Goal: Check status: Check status

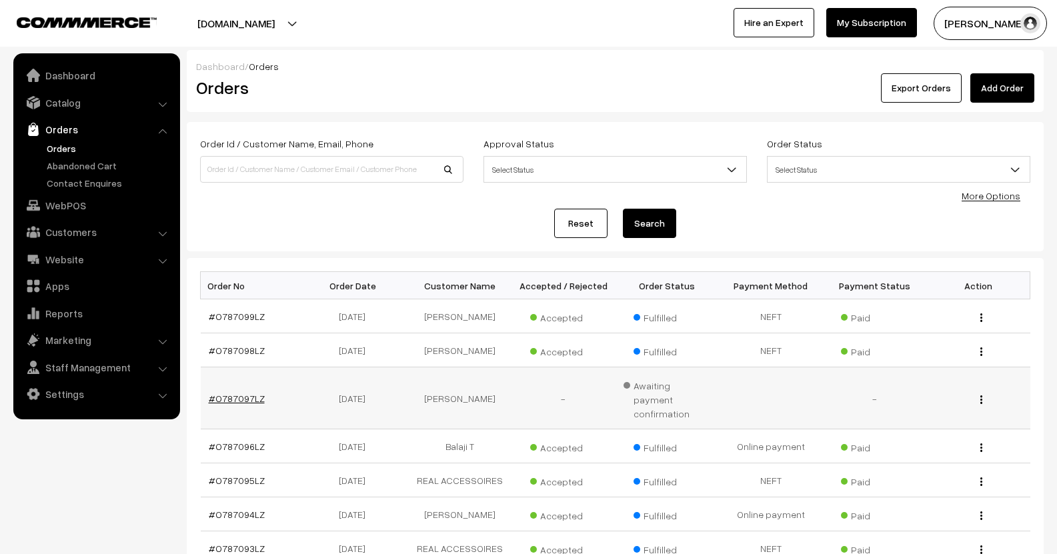
click at [237, 393] on link "#O787097LZ" at bounding box center [237, 398] width 56 height 11
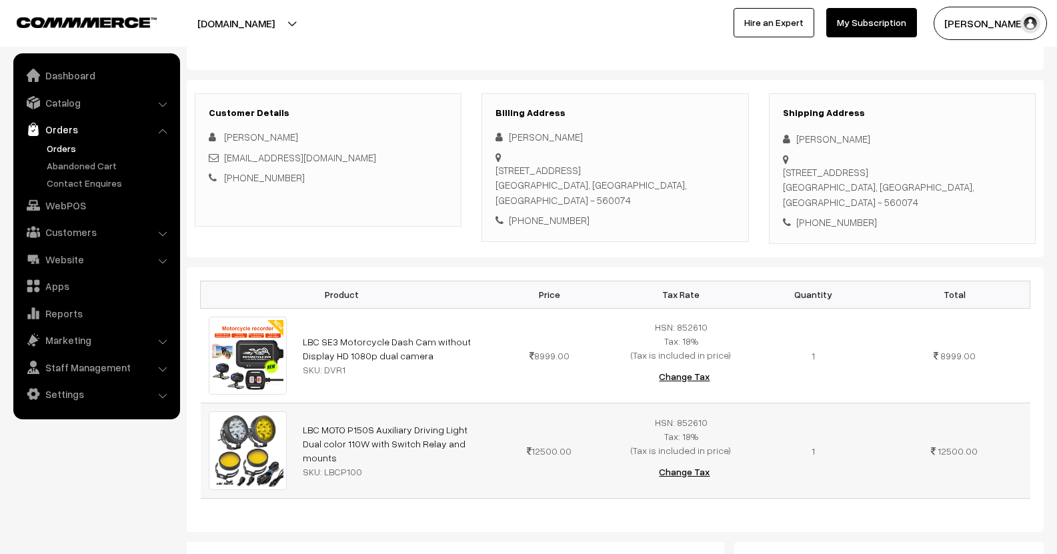
scroll to position [83, 0]
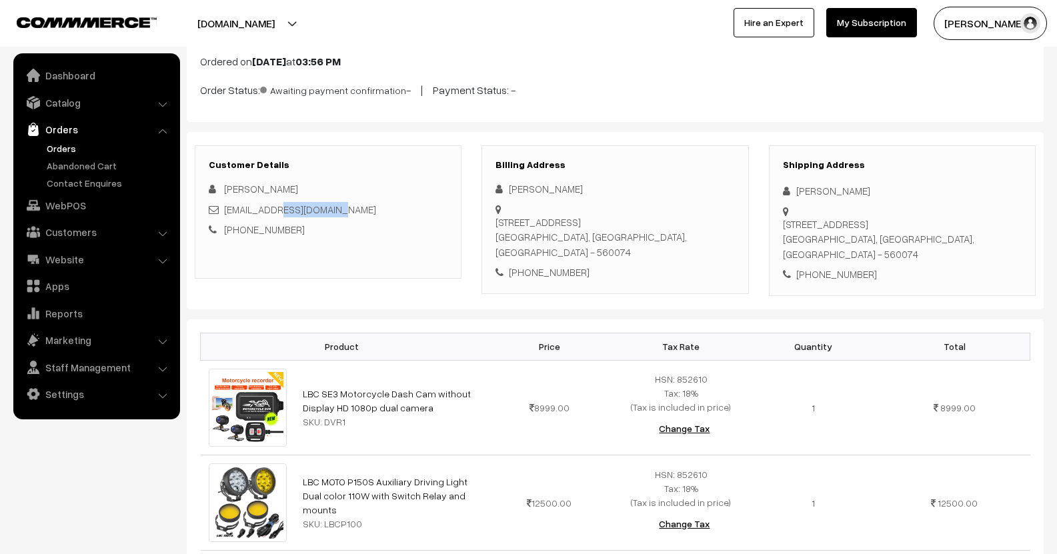
drag, startPoint x: 364, startPoint y: 215, endPoint x: 293, endPoint y: 209, distance: 71.7
click at [286, 211] on div "[EMAIL_ADDRESS][DOMAIN_NAME]" at bounding box center [328, 209] width 239 height 15
drag, startPoint x: 294, startPoint y: 209, endPoint x: 277, endPoint y: 211, distance: 16.1
drag, startPoint x: 276, startPoint y: 211, endPoint x: 392, endPoint y: 196, distance: 117.0
click at [392, 196] on div "[PERSON_NAME]" at bounding box center [328, 188] width 239 height 15
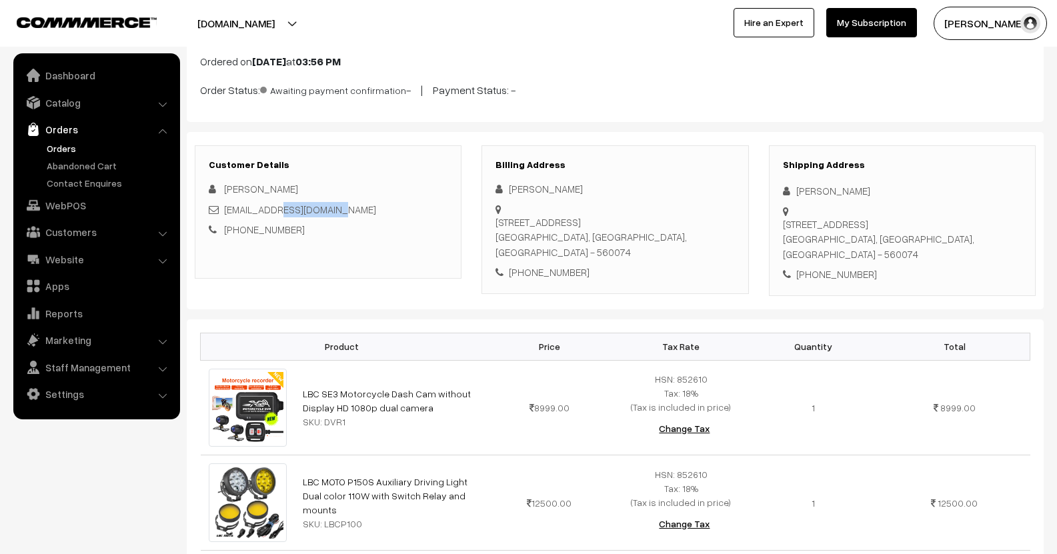
drag, startPoint x: 372, startPoint y: 208, endPoint x: 276, endPoint y: 213, distance: 95.5
click at [276, 213] on div "[EMAIL_ADDRESS][DOMAIN_NAME]" at bounding box center [328, 209] width 239 height 15
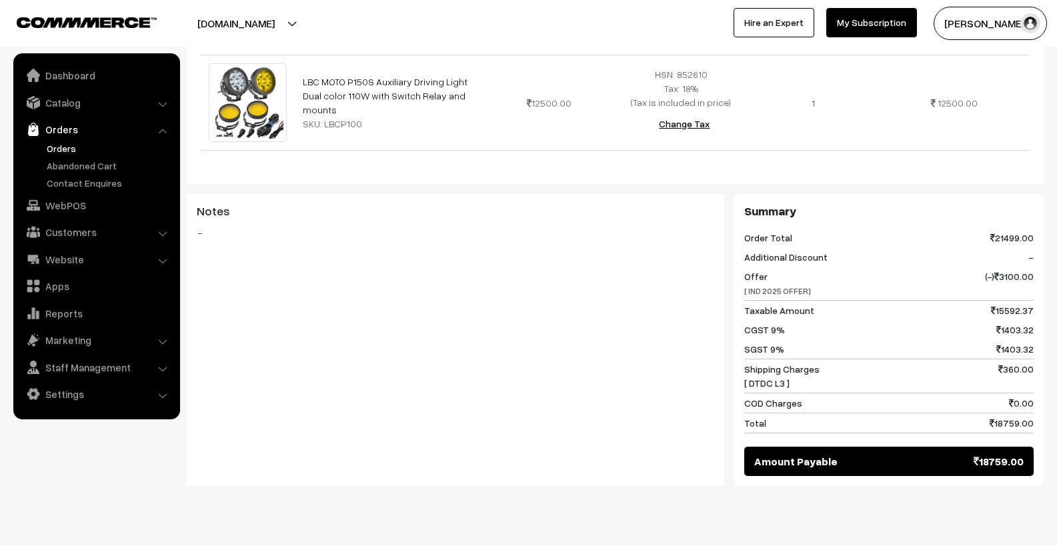
scroll to position [350, 0]
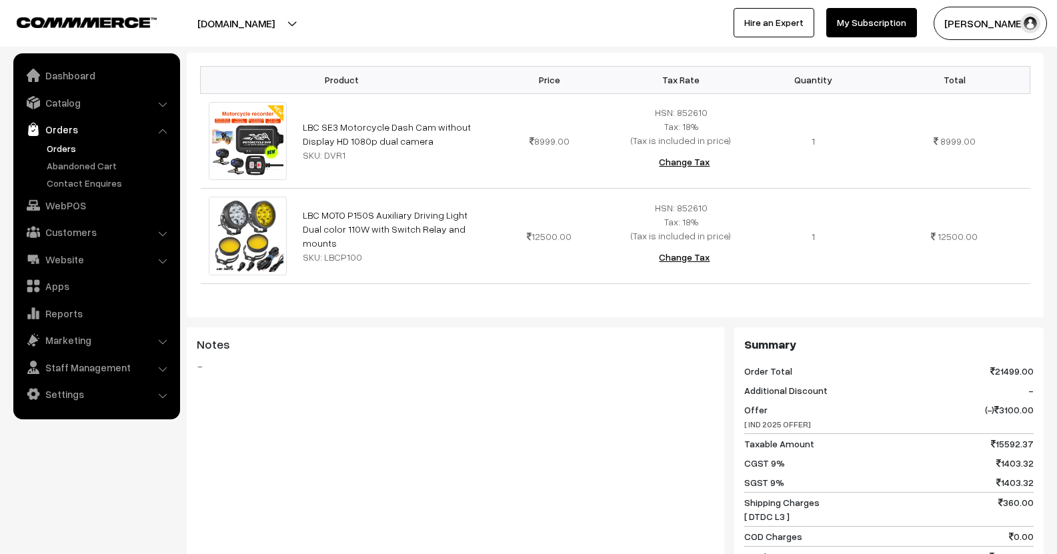
drag, startPoint x: 63, startPoint y: 141, endPoint x: 67, endPoint y: 155, distance: 15.2
click at [63, 141] on li "Orders Orders" at bounding box center [97, 153] width 160 height 73
click at [60, 143] on link "Orders" at bounding box center [109, 148] width 132 height 14
